Goal: Complete application form

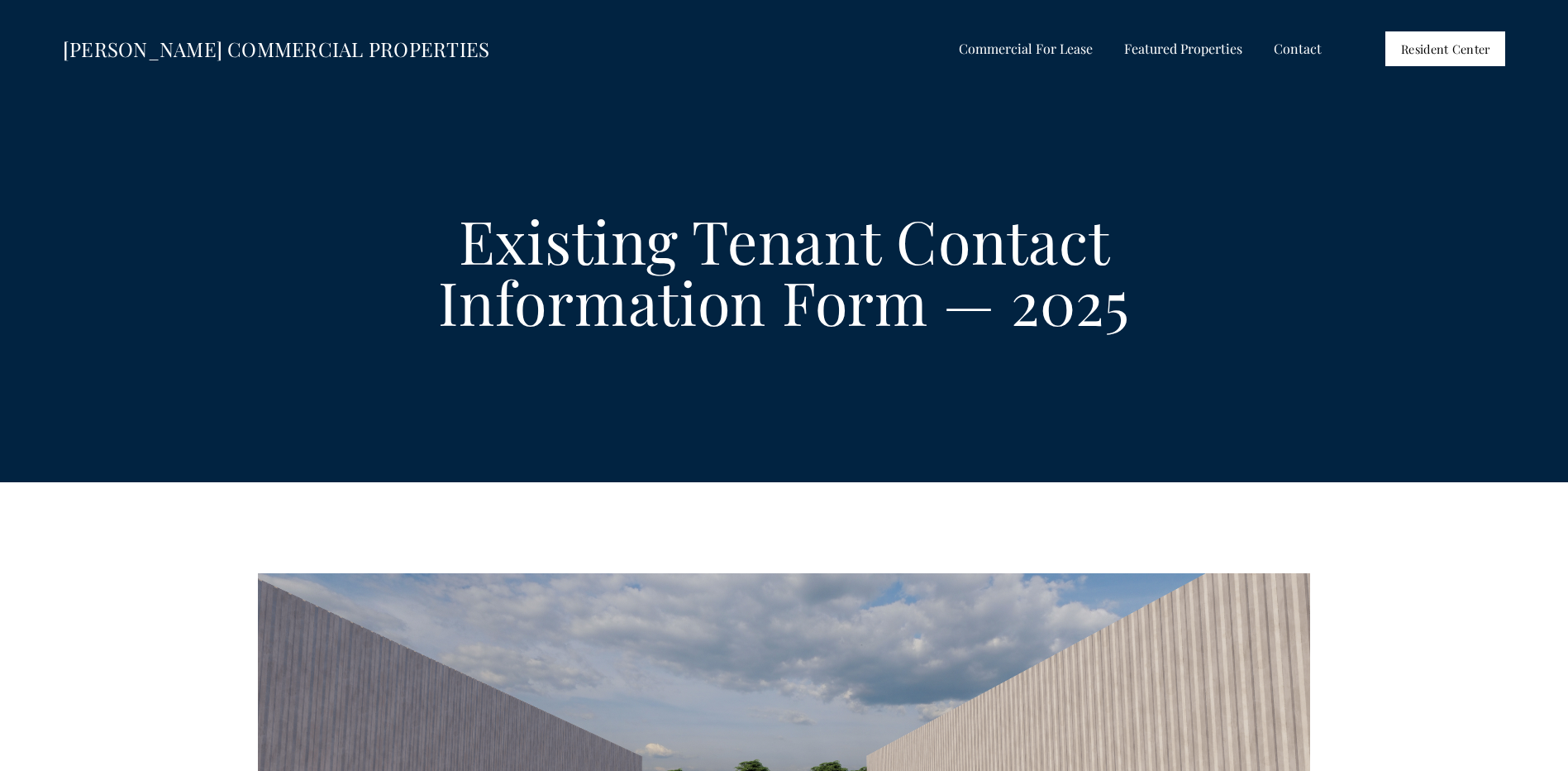
select select "US"
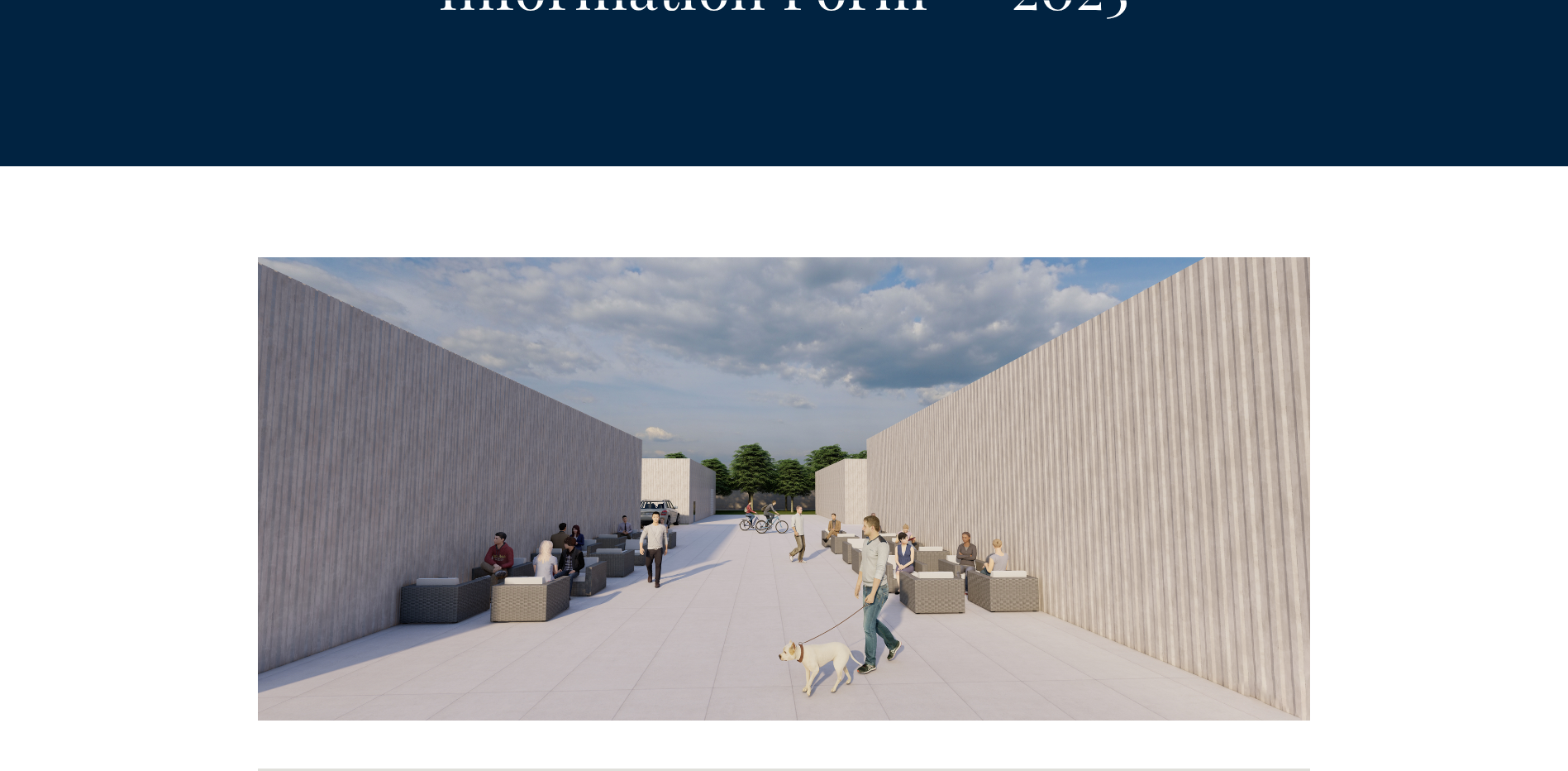
scroll to position [414, 0]
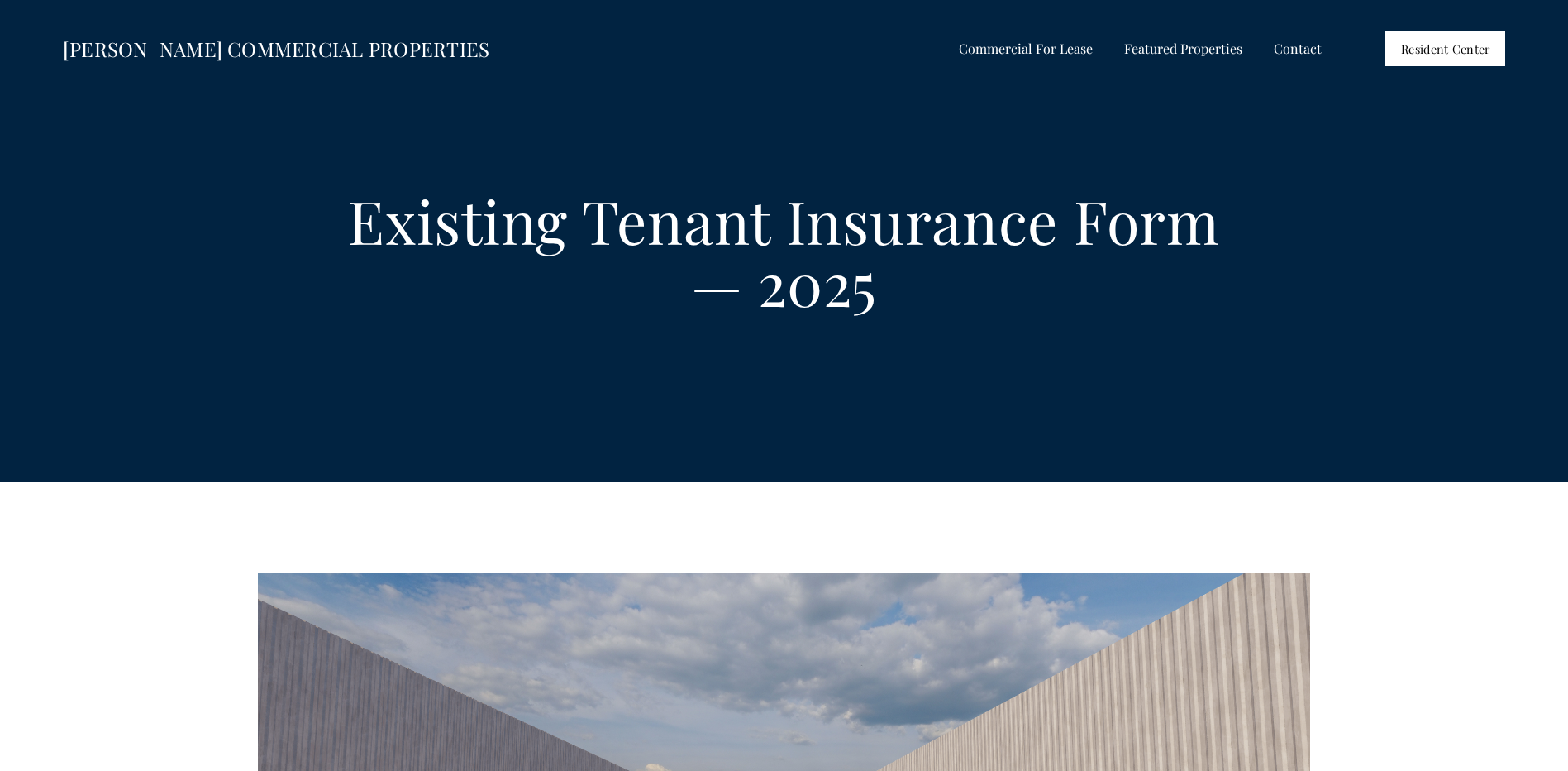
select select "US"
